Goal: Find specific page/section: Find specific page/section

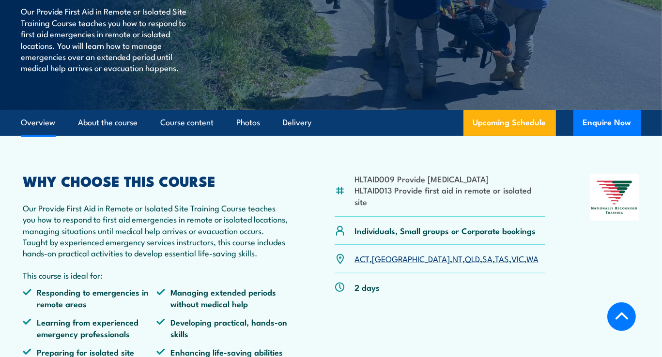
scroll to position [194, 0]
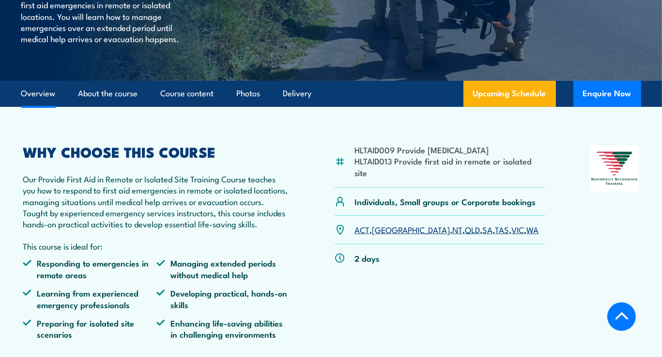
click at [383, 224] on link "[GEOGRAPHIC_DATA]" at bounding box center [411, 230] width 78 height 12
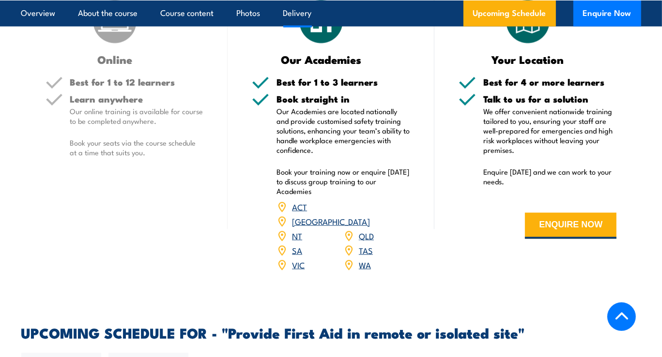
scroll to position [1356, 0]
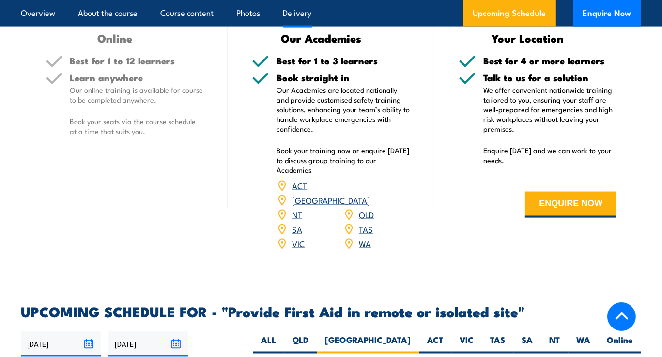
click at [370, 194] on link "[GEOGRAPHIC_DATA]" at bounding box center [331, 200] width 78 height 12
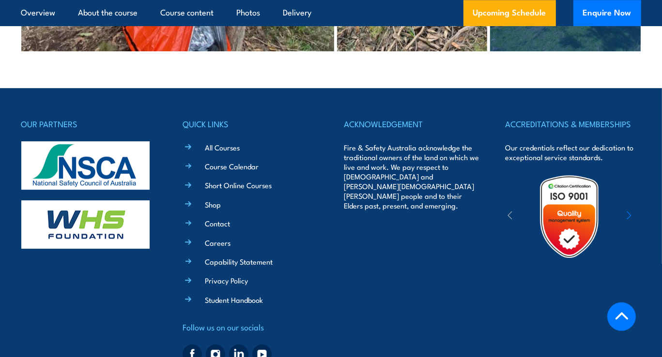
scroll to position [2566, 0]
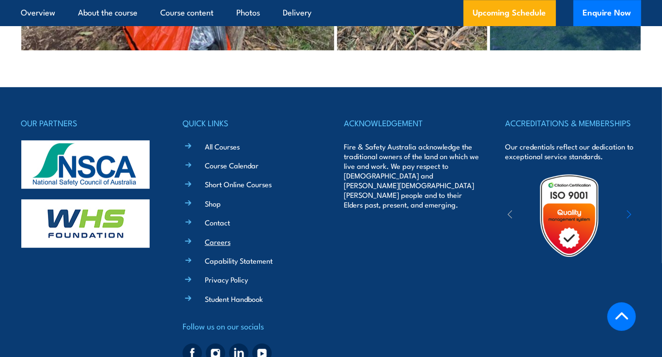
click at [229, 237] on link "Careers" at bounding box center [218, 242] width 26 height 10
